Goal: Transaction & Acquisition: Book appointment/travel/reservation

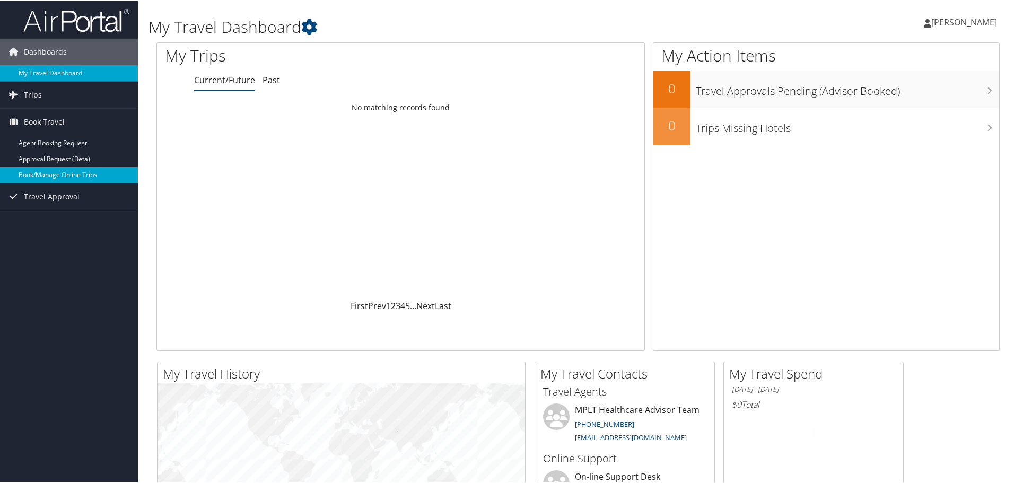
click at [91, 166] on link "Book/Manage Online Trips" at bounding box center [69, 174] width 138 height 16
click at [58, 176] on link "Book/Manage Online Trips" at bounding box center [69, 174] width 138 height 16
